Goal: Navigation & Orientation: Find specific page/section

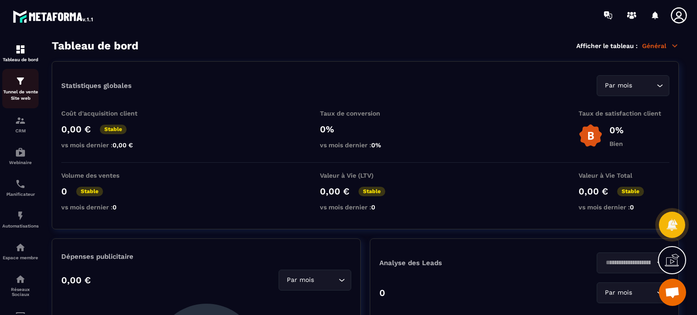
click at [6, 91] on p "Tunnel de vente Site web" at bounding box center [20, 95] width 36 height 13
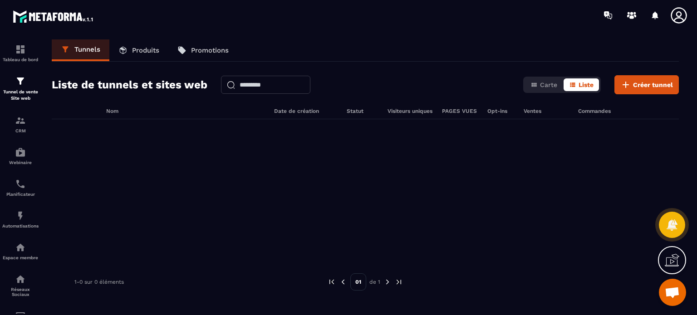
click at [678, 15] on icon at bounding box center [679, 15] width 18 height 18
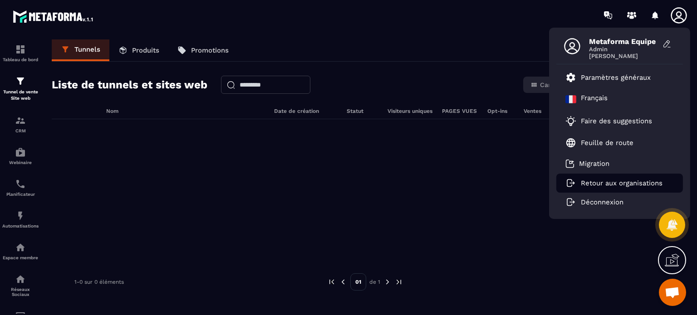
click at [611, 181] on p "Retour aux organisations" at bounding box center [622, 183] width 82 height 8
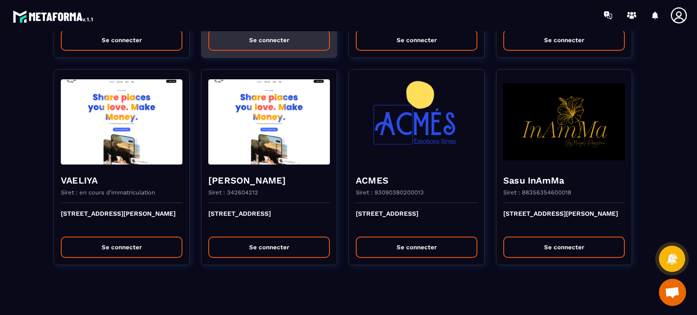
scroll to position [9, 0]
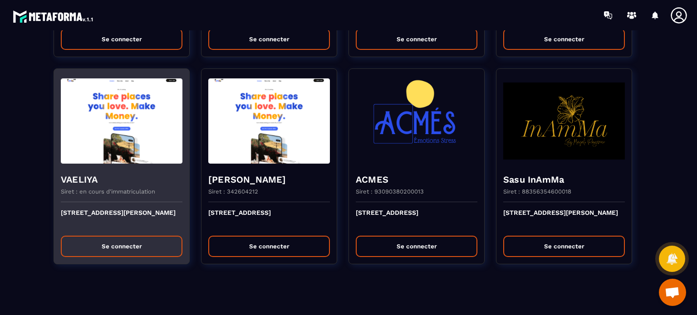
click at [114, 213] on p "[STREET_ADDRESS][PERSON_NAME]" at bounding box center [122, 219] width 122 height 20
